Goal: Information Seeking & Learning: Learn about a topic

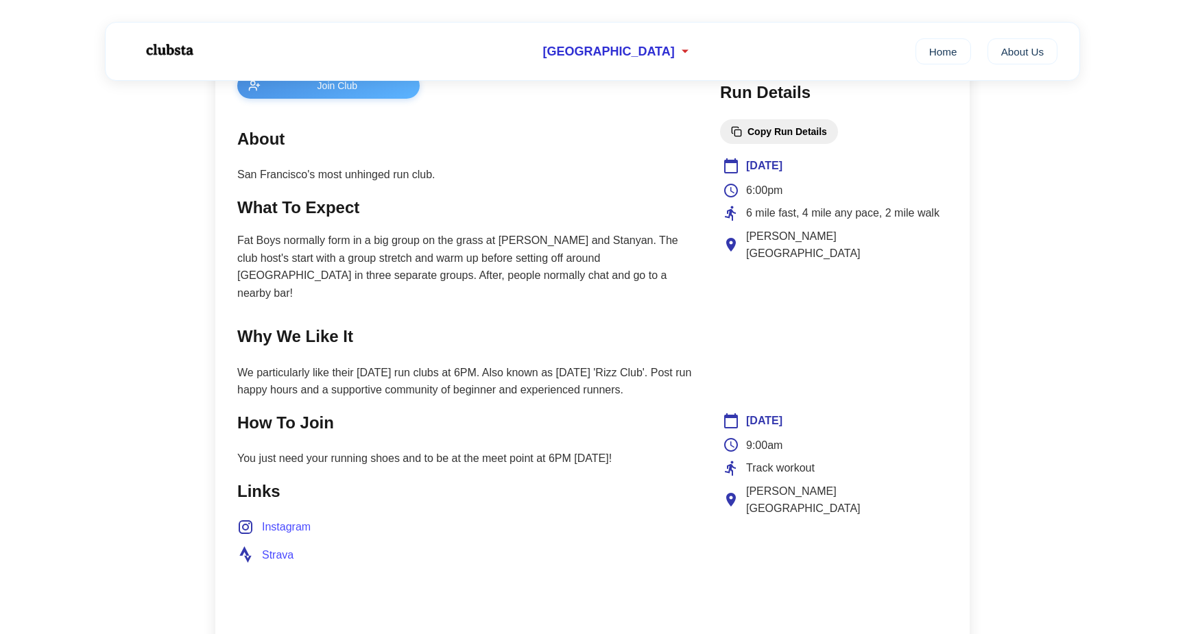
scroll to position [534, 0]
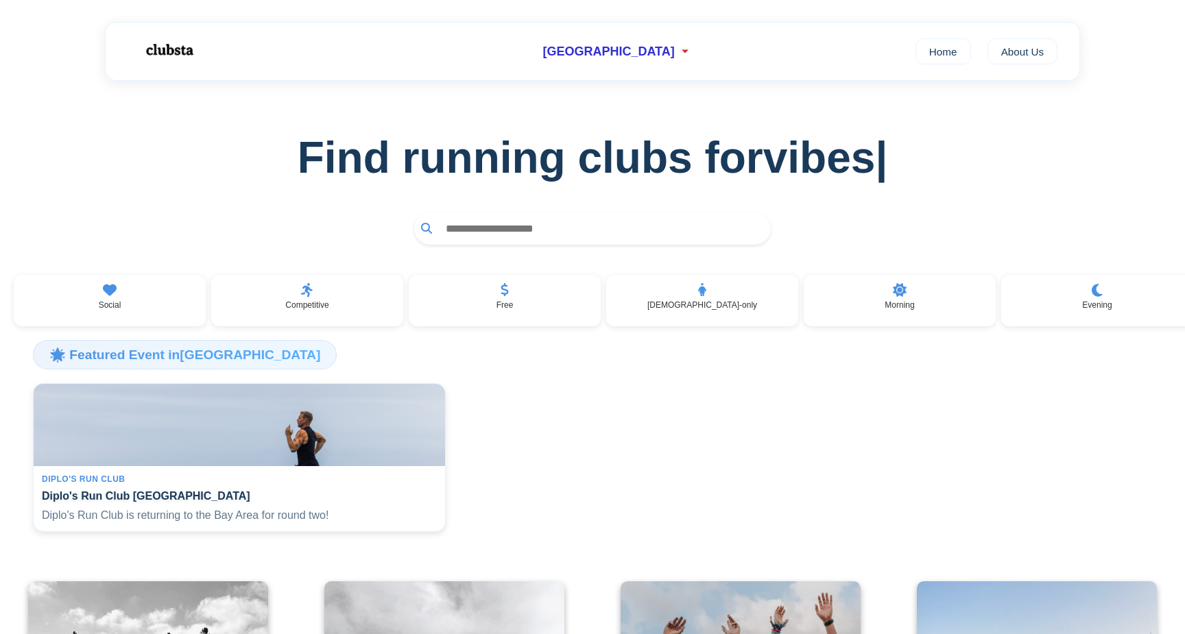
click at [530, 219] on input "text" at bounding box center [601, 228] width 325 height 25
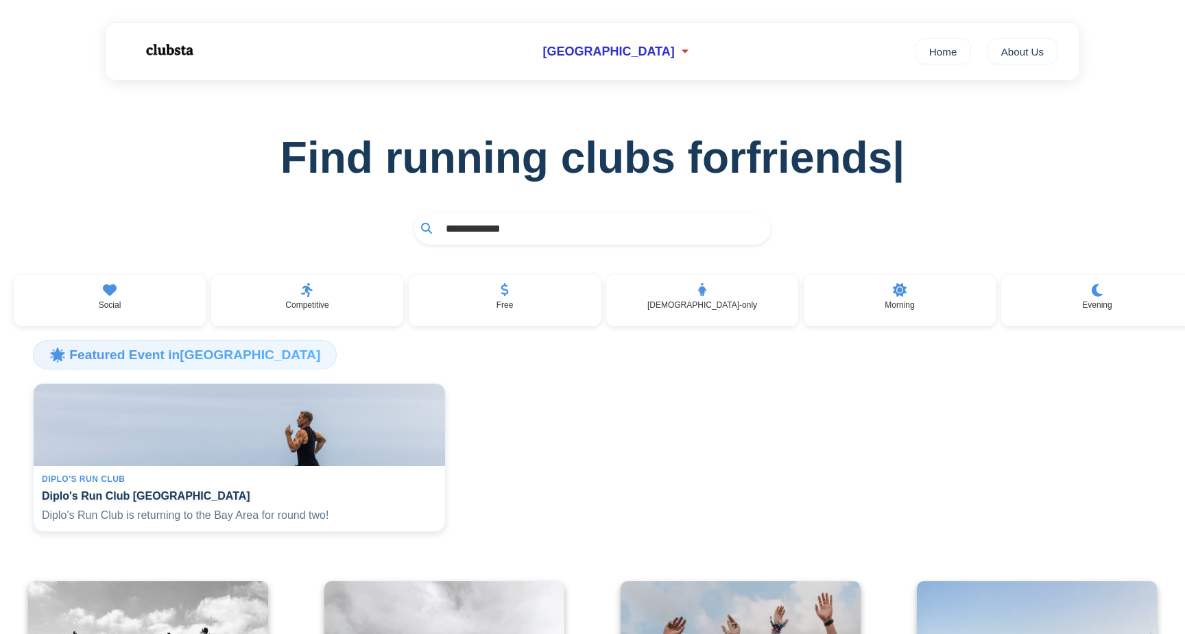
type input "**********"
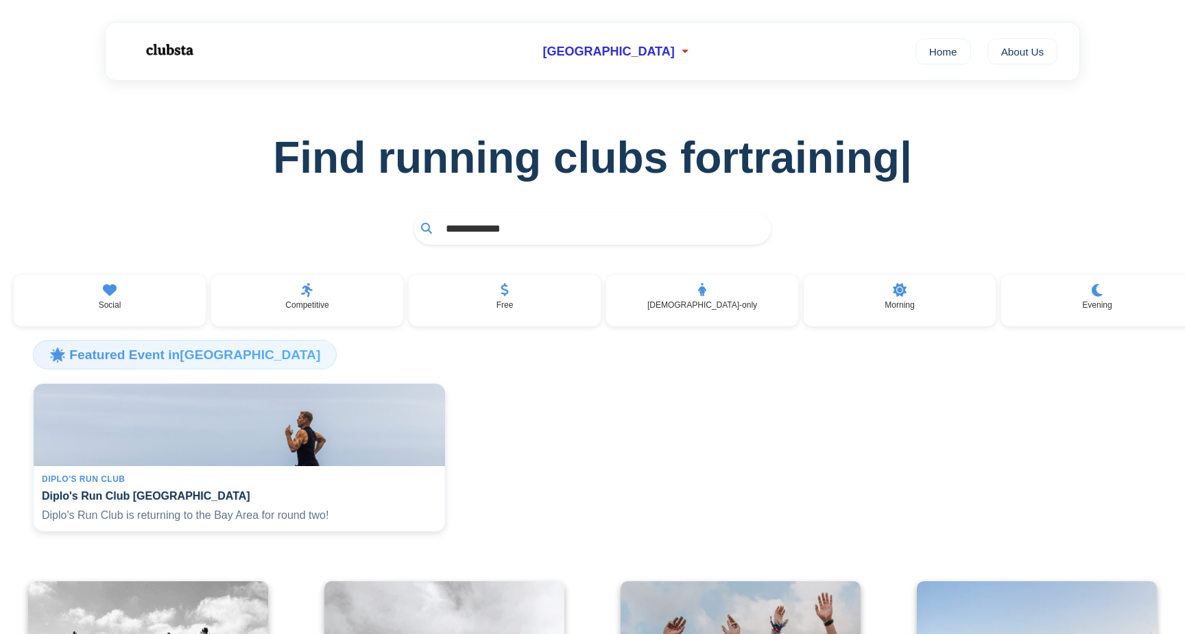
click at [522, 232] on input "**********" at bounding box center [601, 228] width 325 height 25
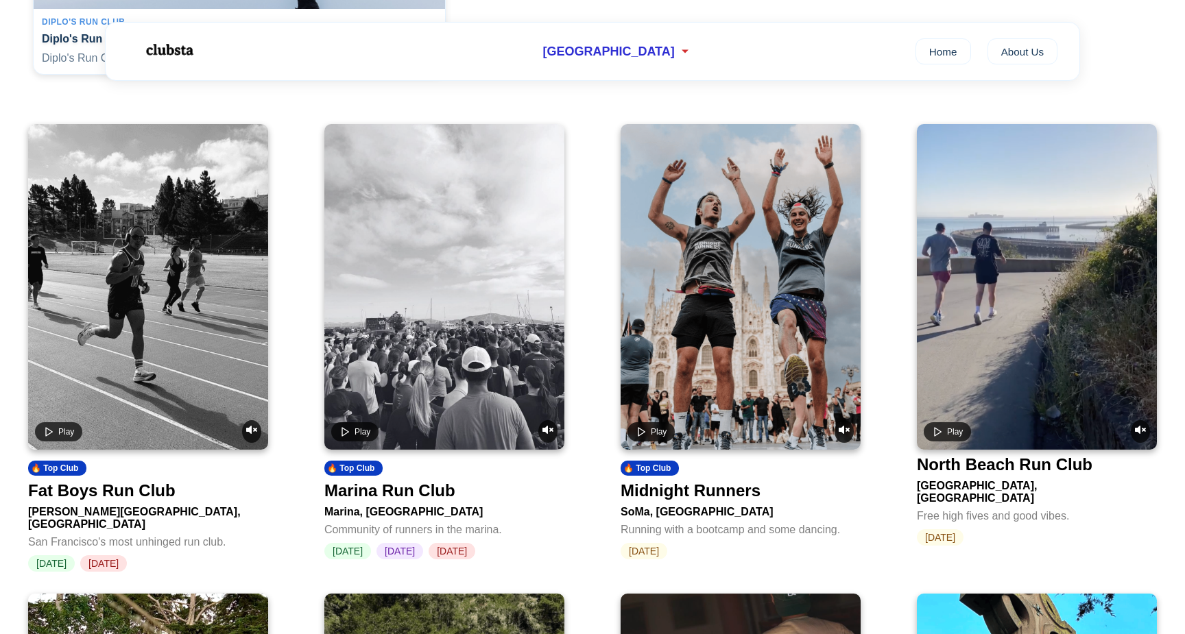
scroll to position [458, 0]
click at [135, 500] on div "Fat Boys Run Club" at bounding box center [101, 490] width 147 height 19
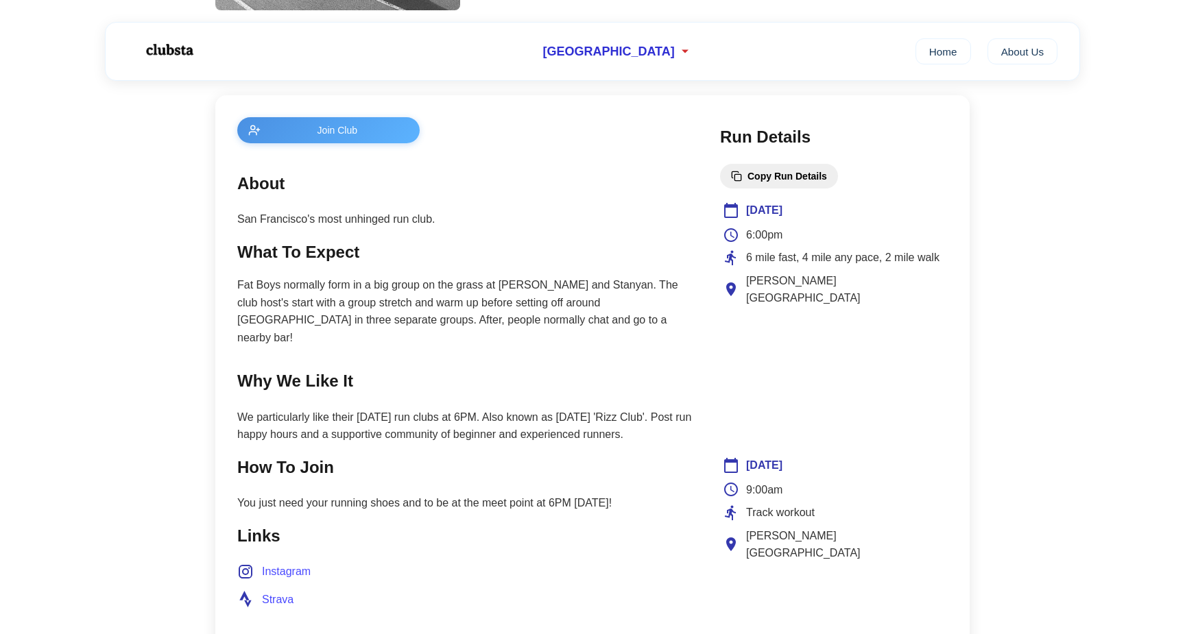
scroll to position [507, 0]
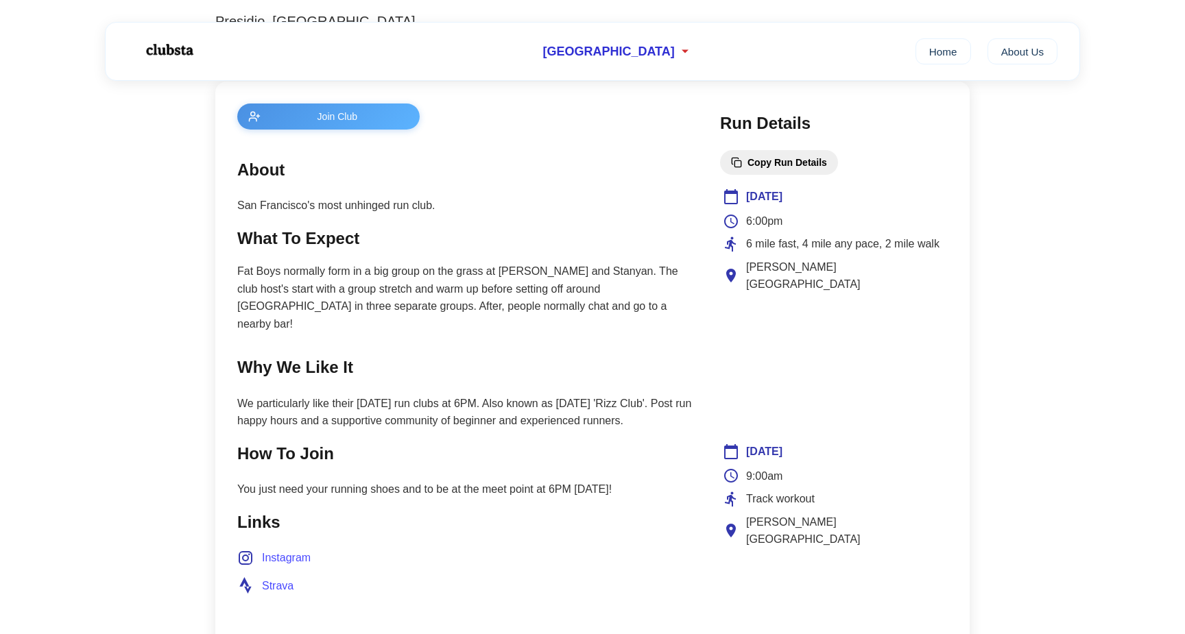
click at [359, 294] on p "Fat Boys normally form in a big group on the grass at [PERSON_NAME] and Stanyan…" at bounding box center [464, 298] width 455 height 70
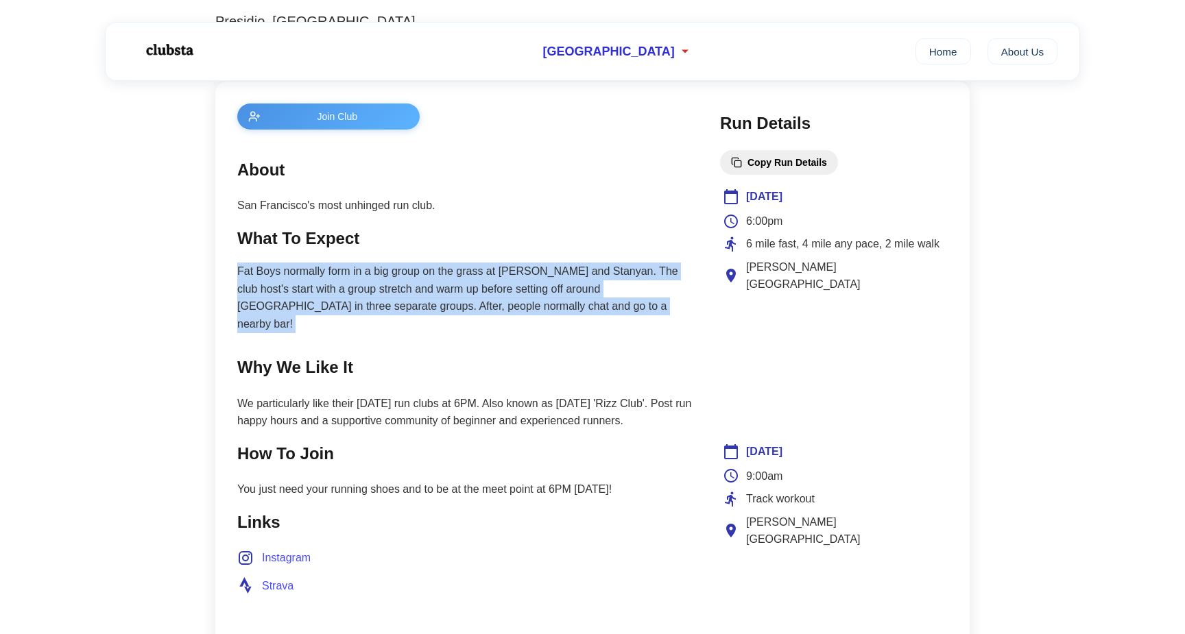
click at [359, 294] on p "Fat Boys normally form in a big group on the grass at [PERSON_NAME] and Stanyan…" at bounding box center [464, 298] width 455 height 70
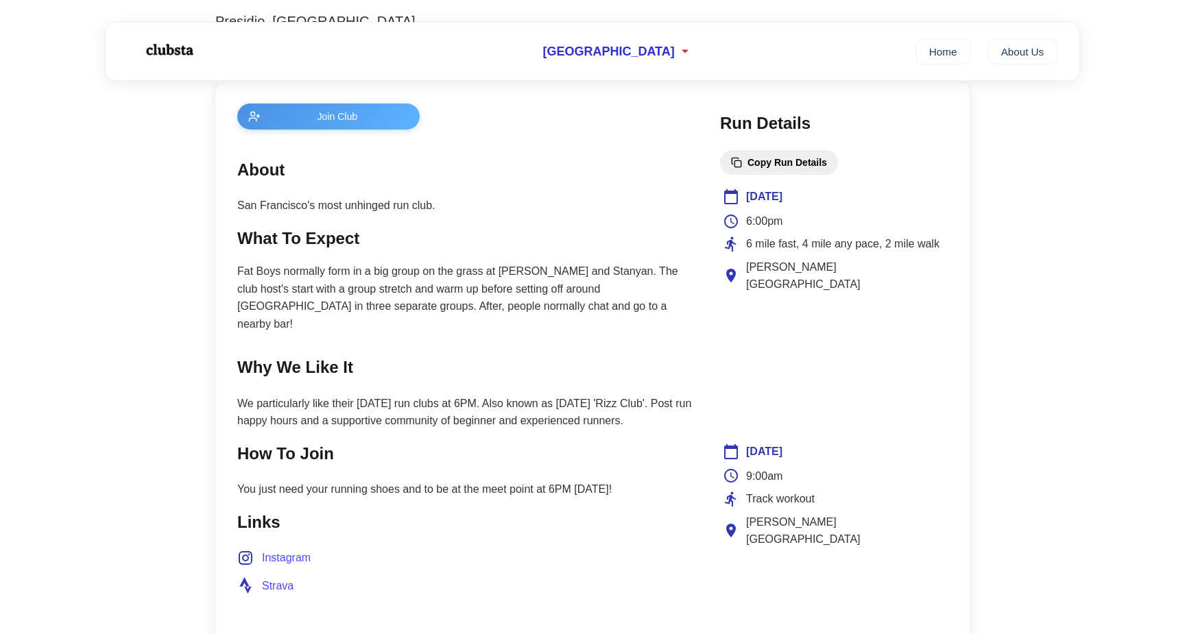
click at [368, 395] on p "We particularly like their [DATE] run clubs at 6PM. Also known as [DATE] 'Rizz …" at bounding box center [464, 412] width 455 height 35
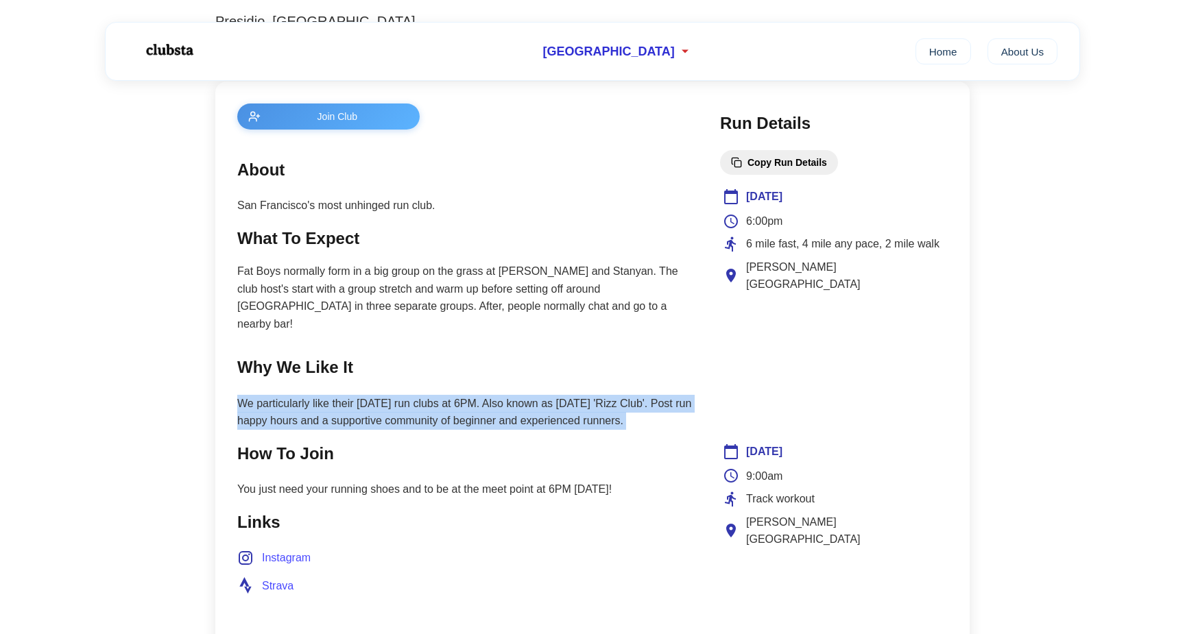
click at [368, 395] on p "We particularly like their [DATE] run clubs at 6PM. Also known as [DATE] 'Rizz …" at bounding box center [464, 412] width 455 height 35
click at [366, 395] on p "We particularly like their [DATE] run clubs at 6PM. Also known as [DATE] 'Rizz …" at bounding box center [464, 412] width 455 height 35
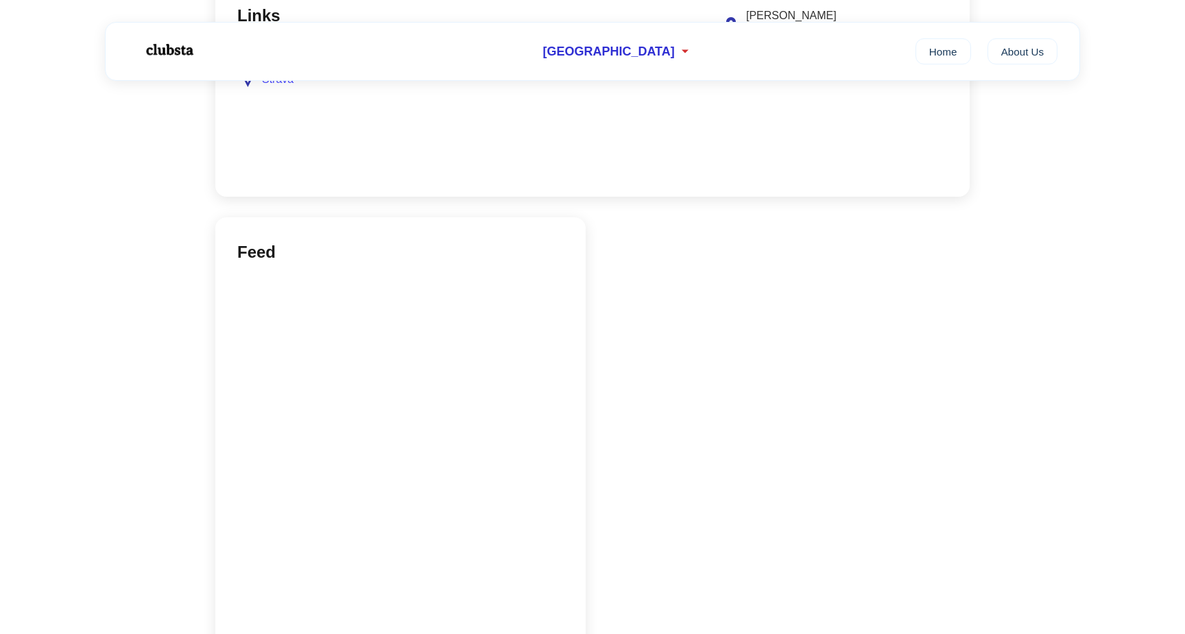
scroll to position [968, 0]
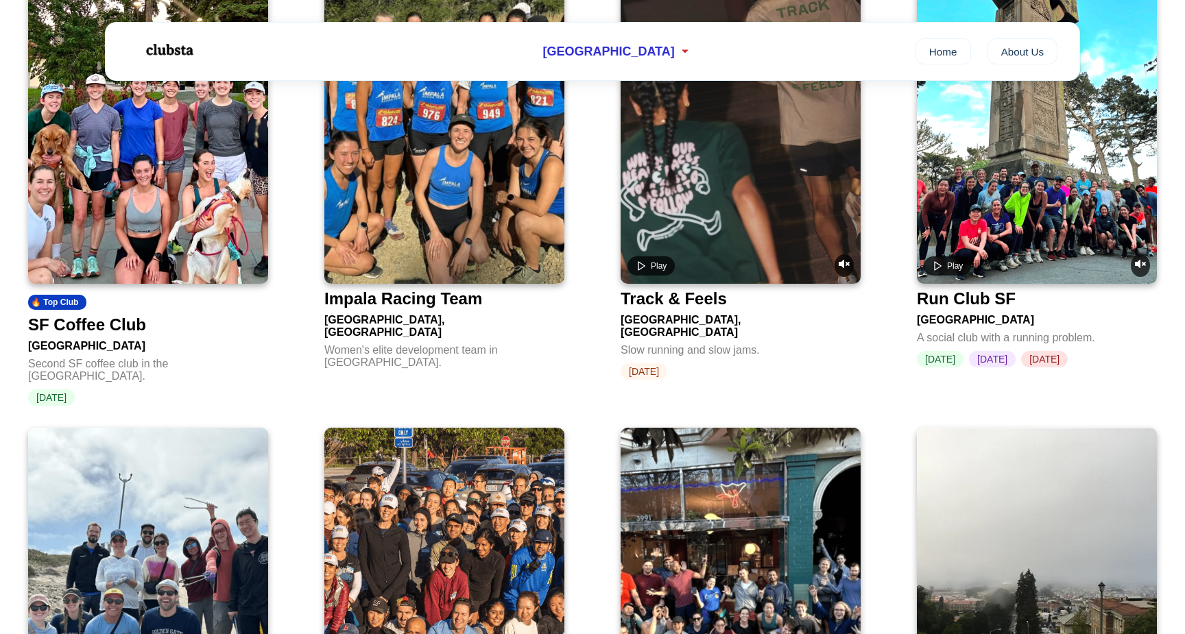
scroll to position [1123, 0]
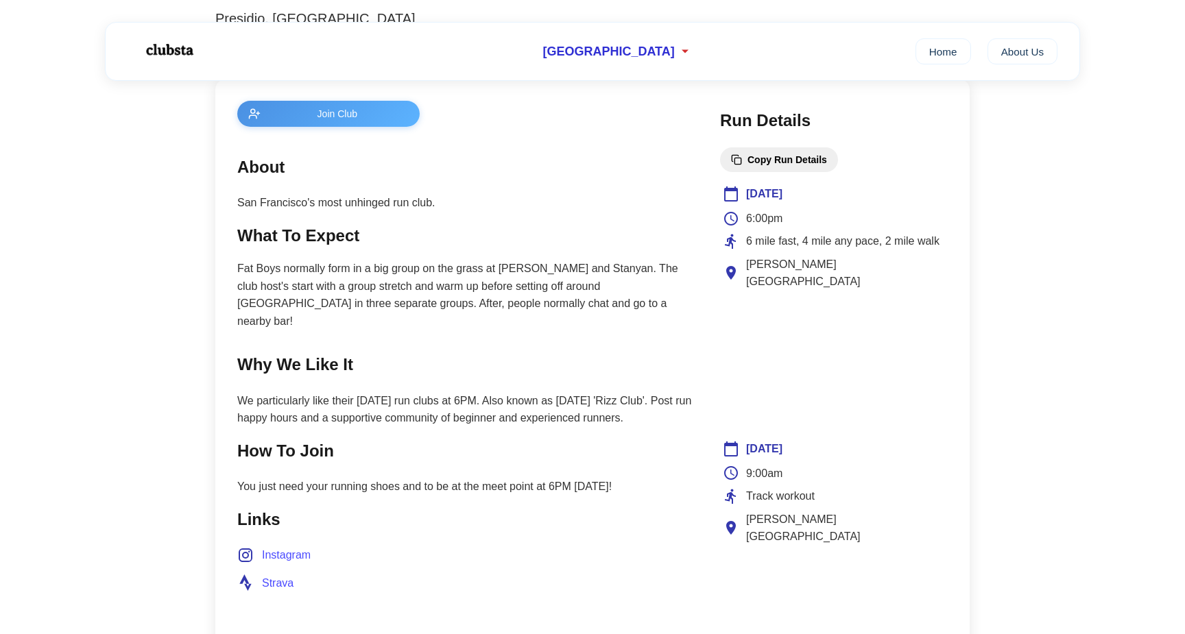
scroll to position [525, 0]
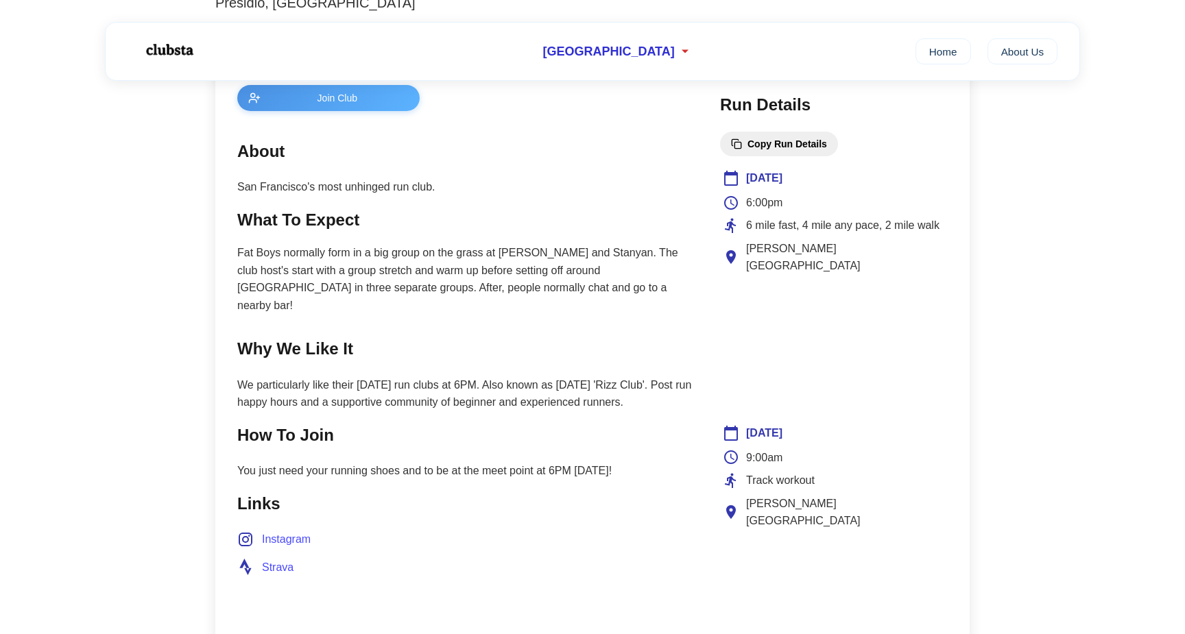
click at [599, 250] on p "Fat Boys normally form in a big group on the grass at [PERSON_NAME] and Stanyan…" at bounding box center [464, 279] width 455 height 70
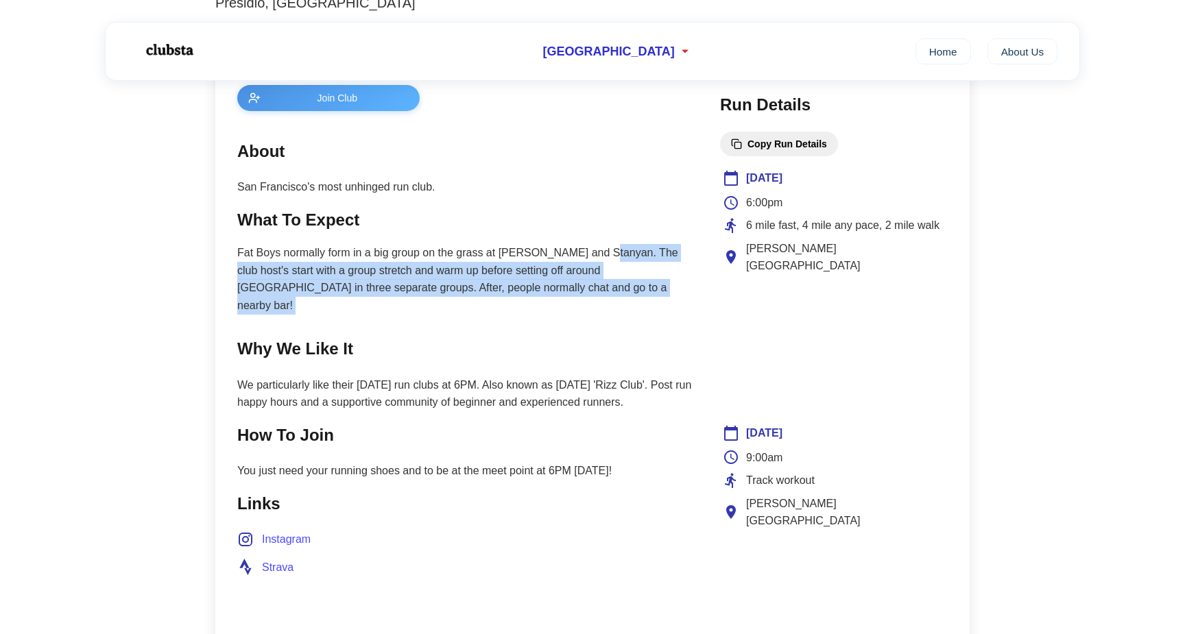
drag, startPoint x: 599, startPoint y: 250, endPoint x: 588, endPoint y: 289, distance: 40.6
click at [588, 289] on p "Fat Boys normally form in a big group on the grass at [PERSON_NAME] and Stanyan…" at bounding box center [464, 279] width 455 height 70
drag, startPoint x: 588, startPoint y: 289, endPoint x: 523, endPoint y: 251, distance: 75.3
click at [523, 251] on p "Fat Boys normally form in a big group on the grass at [PERSON_NAME] and Stanyan…" at bounding box center [464, 279] width 455 height 70
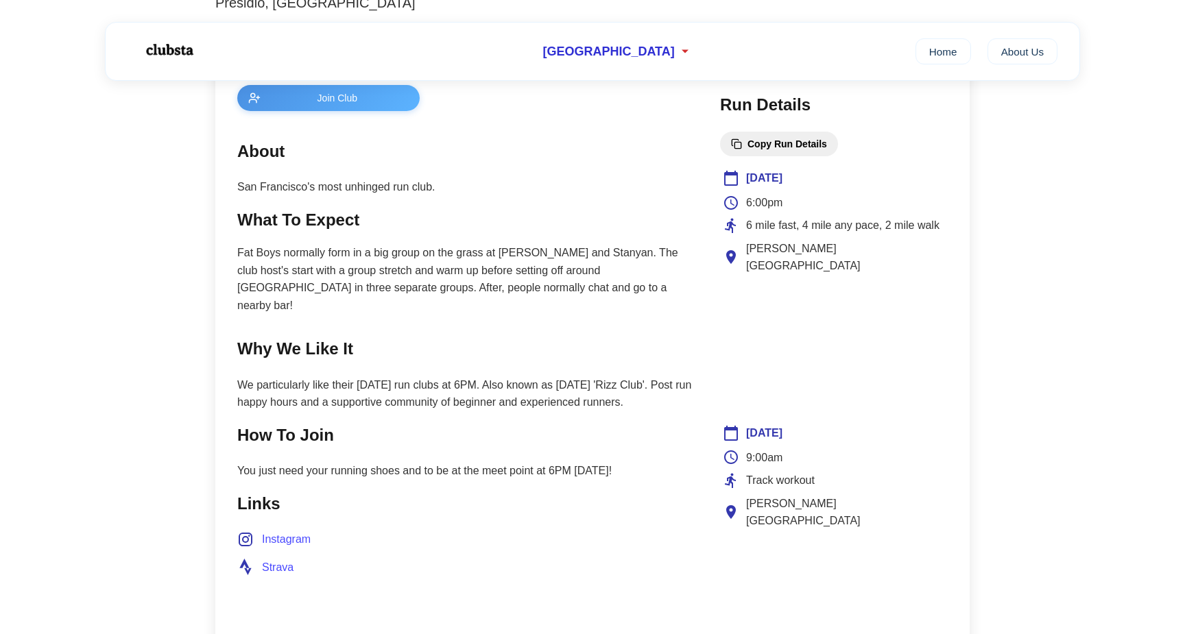
click at [472, 336] on h2 "Why We Like It" at bounding box center [464, 349] width 455 height 26
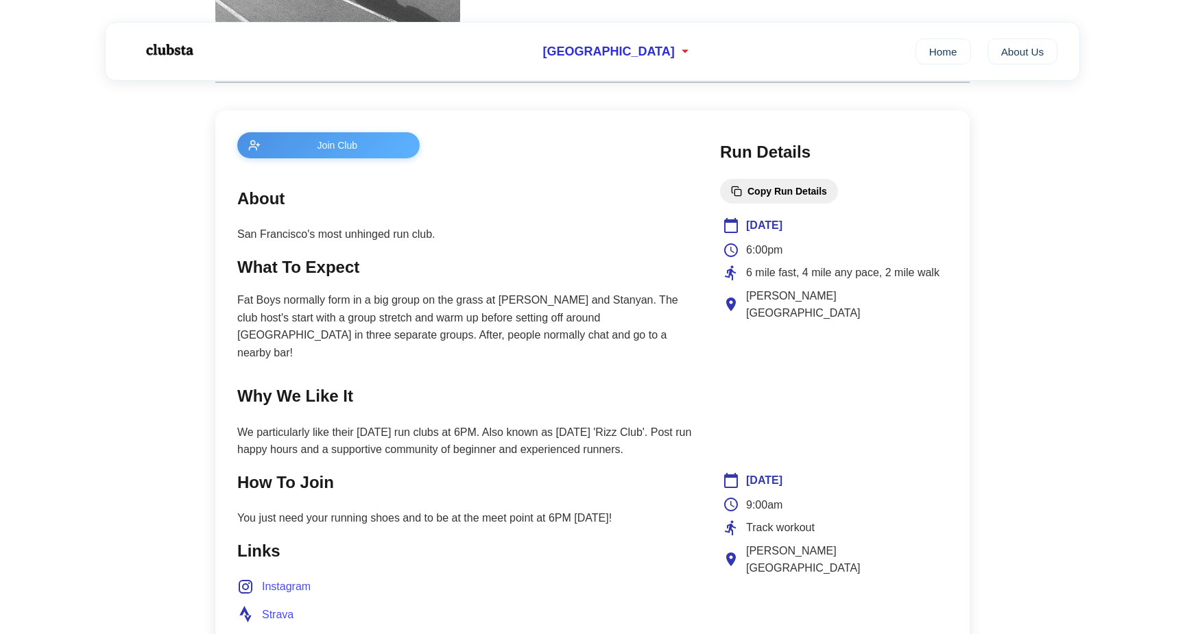
scroll to position [752, 0]
